Goal: Information Seeking & Learning: Check status

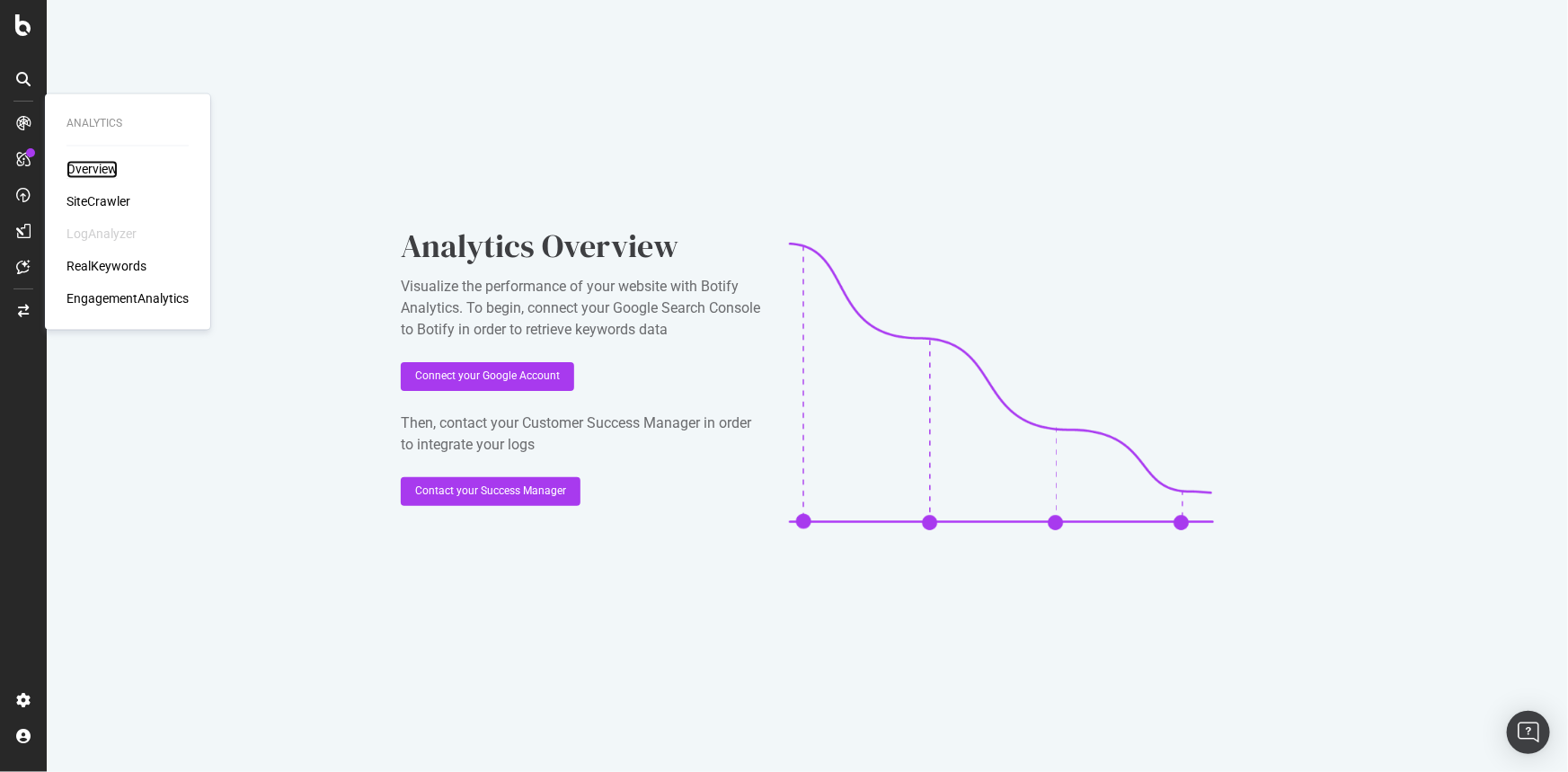
click at [85, 172] on div "Overview" at bounding box center [92, 170] width 51 height 18
click at [94, 174] on div "Overview" at bounding box center [92, 170] width 51 height 18
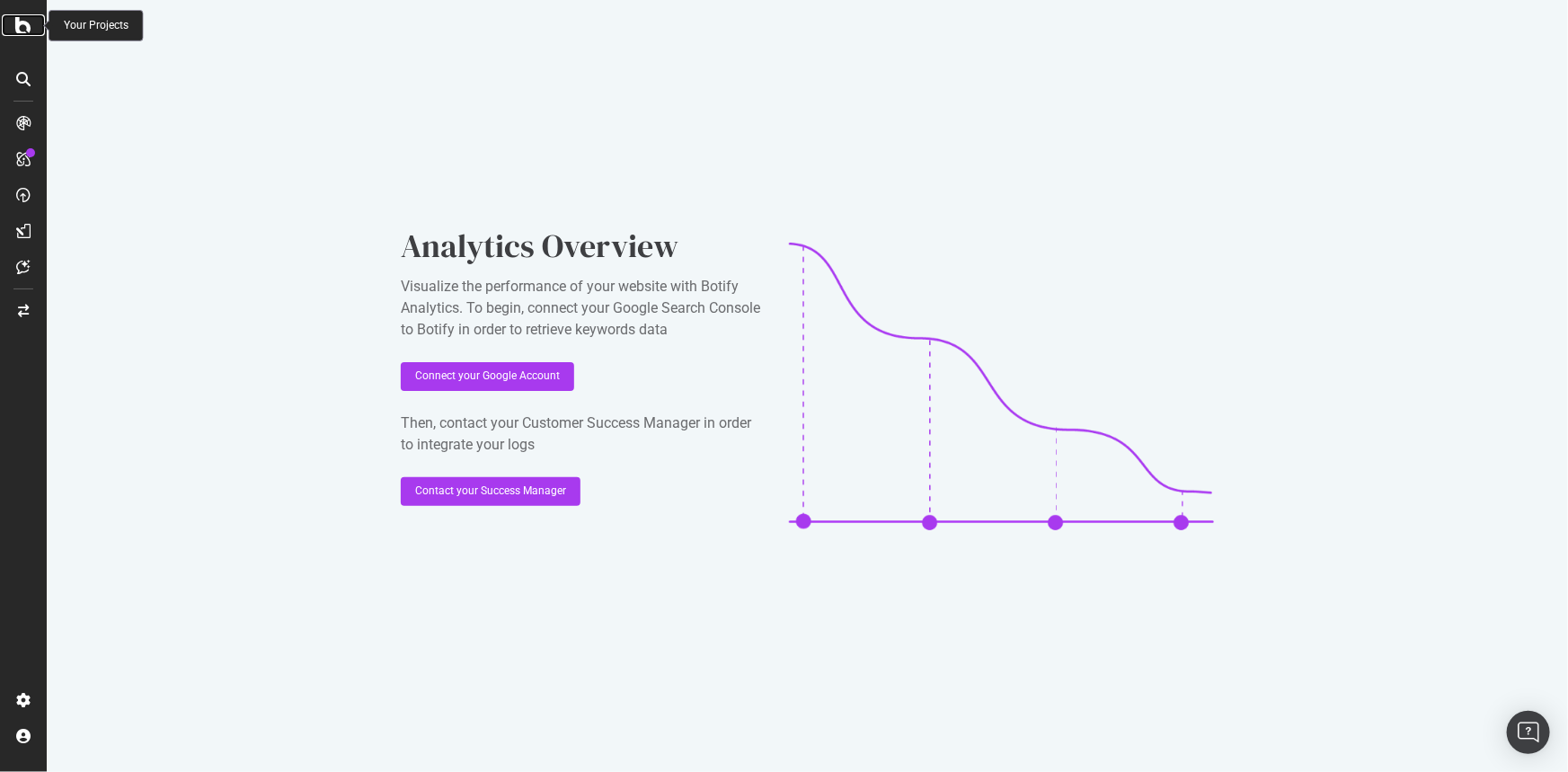
click at [24, 20] on icon at bounding box center [24, 26] width 16 height 22
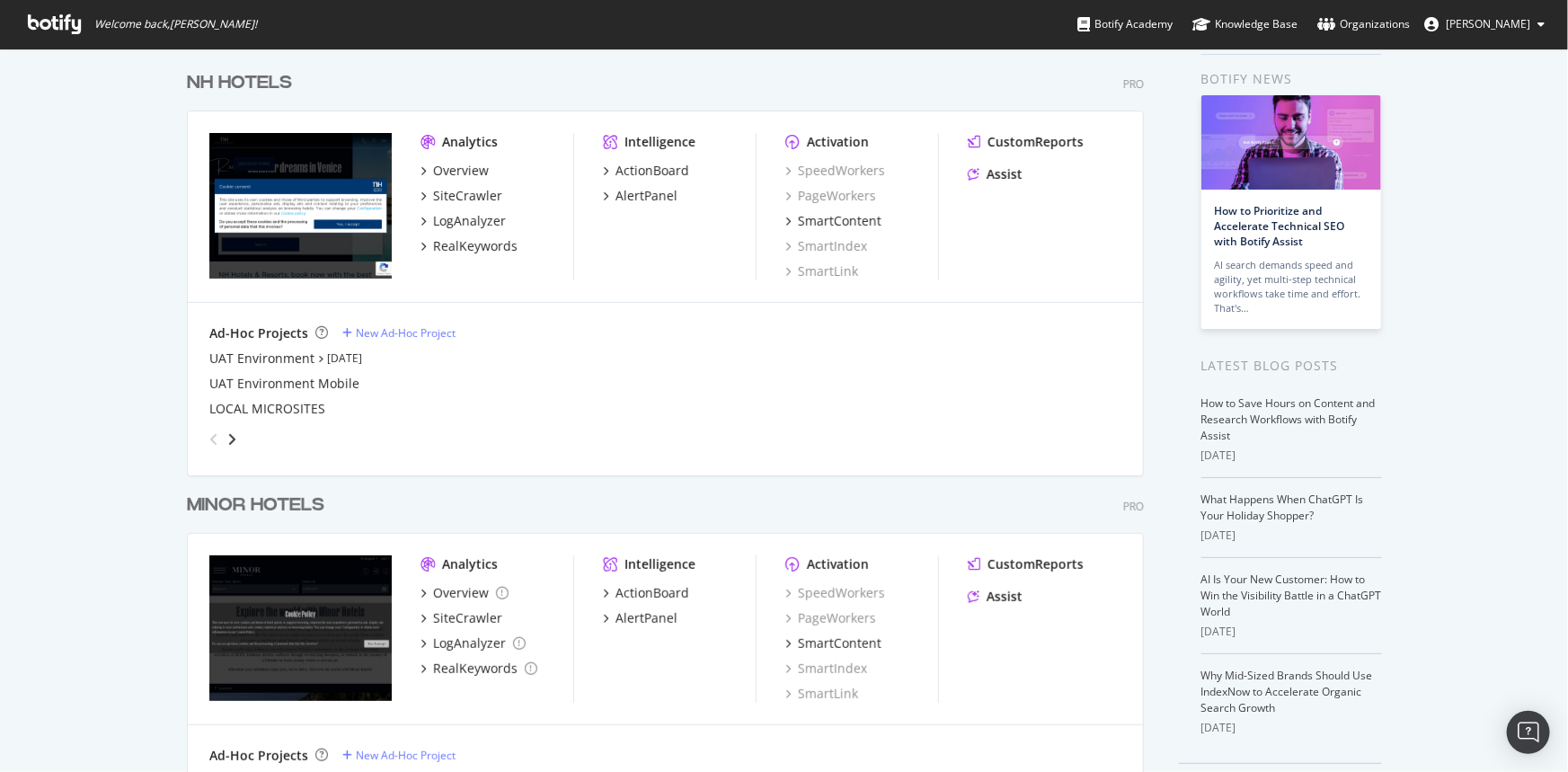
scroll to position [123, 0]
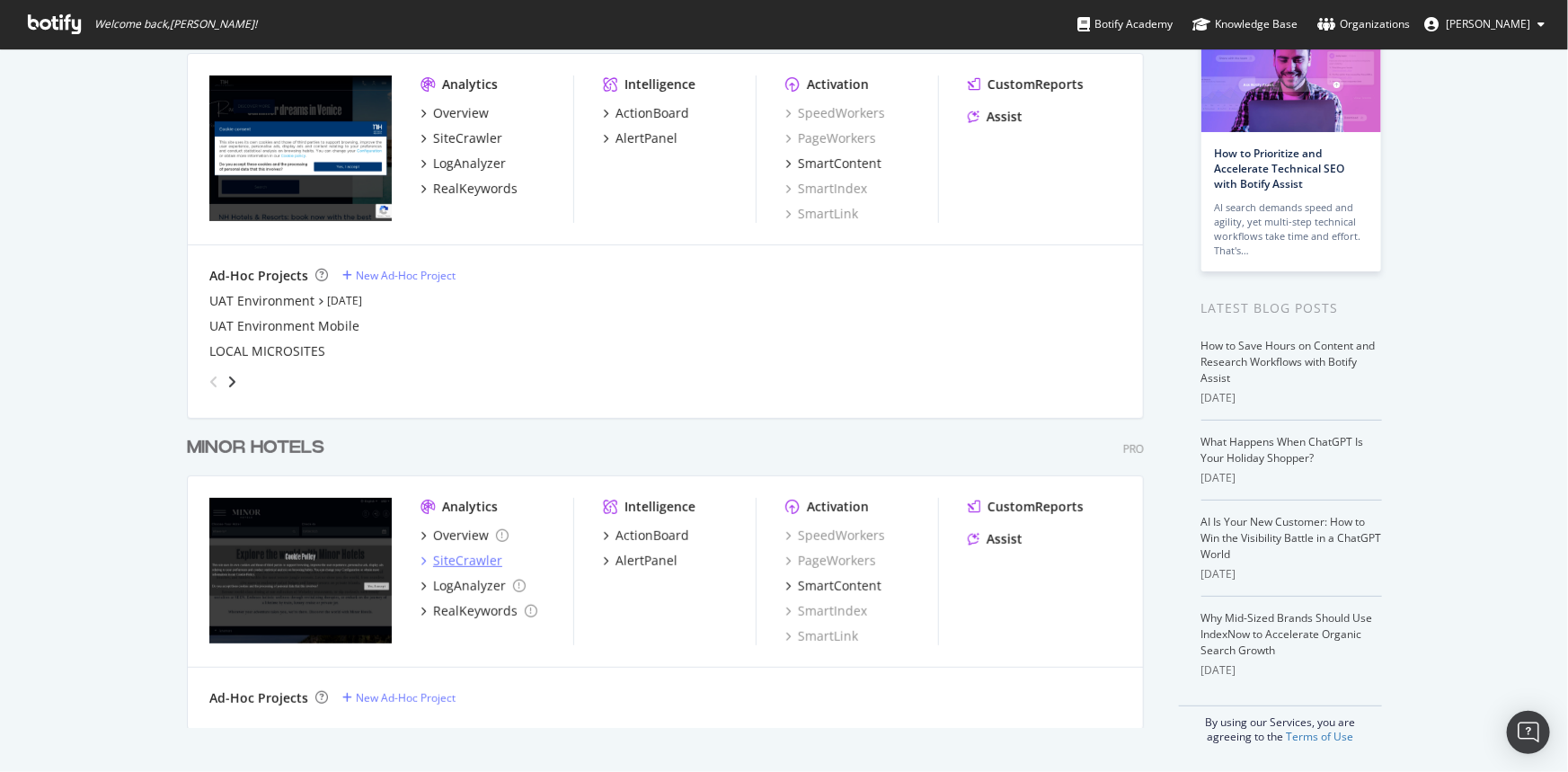
click at [467, 561] on div "SiteCrawler" at bounding box center [467, 561] width 70 height 18
